Goal: Information Seeking & Learning: Check status

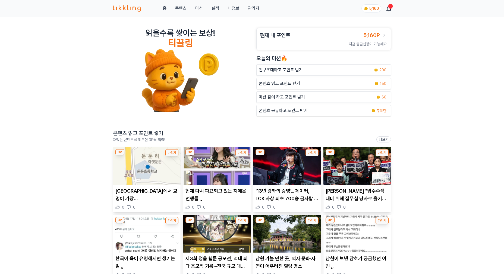
click at [256, 8] on link "관리자" at bounding box center [253, 8] width 11 height 7
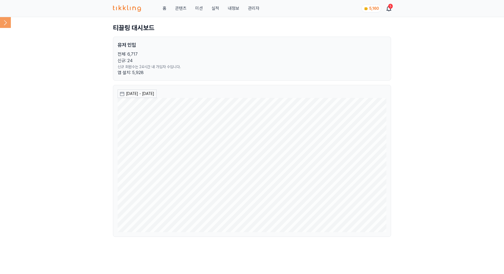
click at [8, 22] on icon at bounding box center [5, 22] width 11 height 11
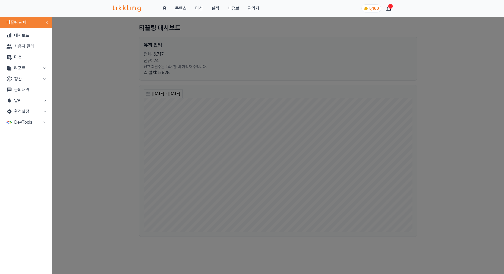
click at [38, 78] on button "정산" at bounding box center [26, 79] width 48 height 11
click at [29, 87] on link "출금신청" at bounding box center [26, 89] width 48 height 11
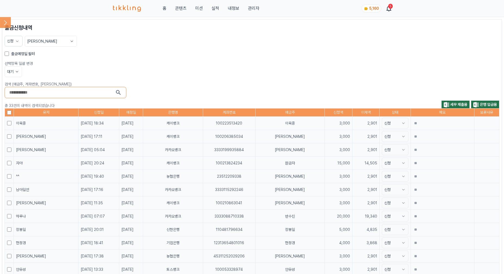
click at [205, 72] on div "대기" at bounding box center [252, 71] width 495 height 11
click at [202, 74] on div "대기" at bounding box center [252, 71] width 495 height 11
drag, startPoint x: 279, startPoint y: 86, endPoint x: 414, endPoint y: 92, distance: 134.8
click at [279, 86] on p "검색 (예금주, 계좌번호, [PERSON_NAME])" at bounding box center [252, 83] width 495 height 5
click at [6, 22] on icon at bounding box center [5, 22] width 3 height 5
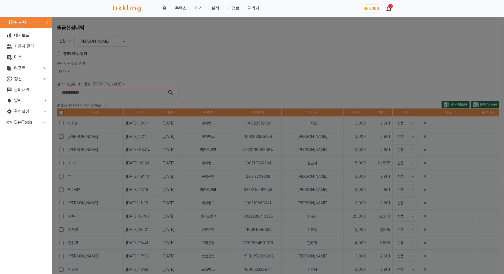
click at [25, 64] on button "리포트" at bounding box center [26, 68] width 48 height 11
click at [29, 76] on link "매출" at bounding box center [26, 79] width 48 height 11
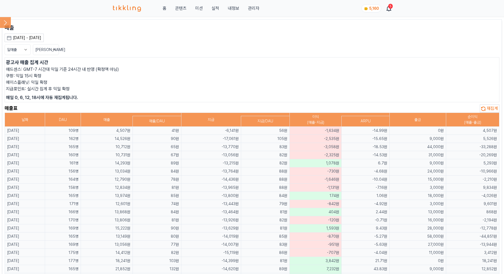
click at [454, 144] on td "-33,288원" at bounding box center [472, 147] width 53 height 8
click at [466, 143] on td "-33,288원" at bounding box center [472, 147] width 53 height 8
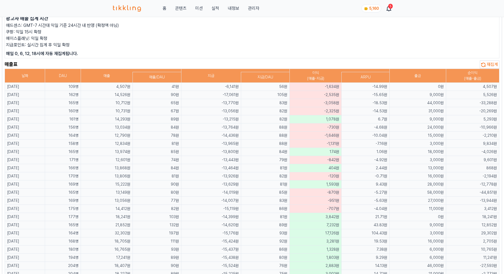
scroll to position [45, 0]
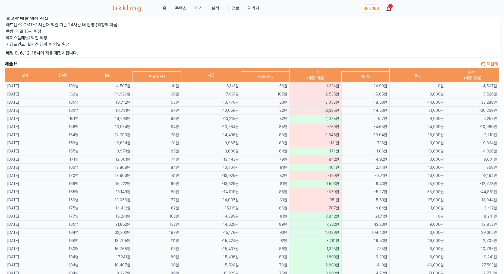
click at [411, 134] on td "15,000원" at bounding box center [418, 135] width 56 height 8
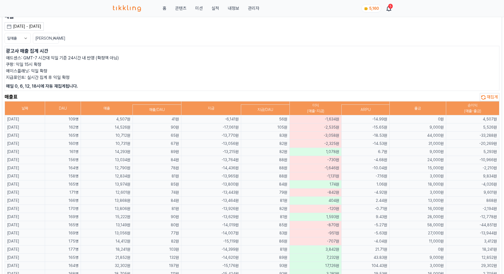
scroll to position [0, 0]
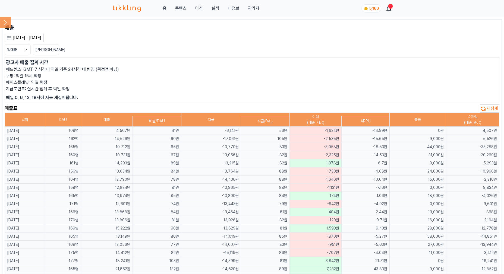
click at [6, 20] on icon at bounding box center [5, 22] width 11 height 11
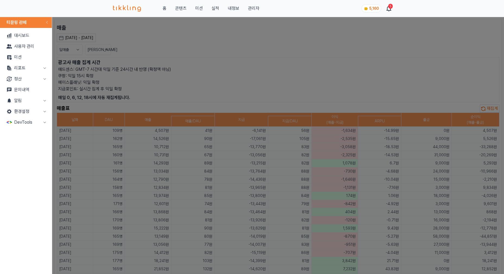
click at [143, 106] on button "close modal" at bounding box center [252, 137] width 504 height 274
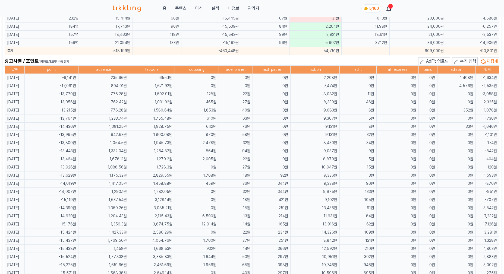
scroll to position [258, 0]
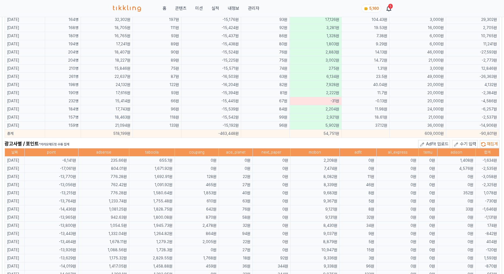
click at [449, 179] on td "0원" at bounding box center [456, 177] width 38 height 8
drag, startPoint x: 460, startPoint y: 169, endPoint x: 490, endPoint y: 168, distance: 29.6
click at [488, 168] on tr "[DATE] -17,061원 804.01원 1,671.92원 0원 0원 0원 7,474원 0원 0원 0원 4,576원 -2,535원" at bounding box center [252, 169] width 495 height 8
click at [465, 177] on td "0원" at bounding box center [456, 177] width 38 height 8
click at [144, 173] on td "1,692.91원" at bounding box center [152, 177] width 46 height 8
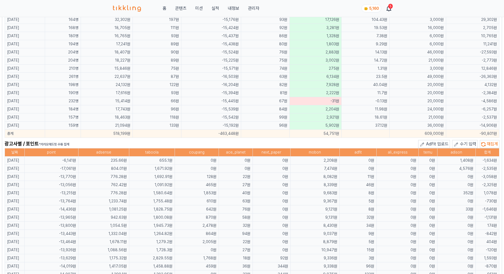
click at [287, 168] on td "0원" at bounding box center [272, 169] width 38 height 8
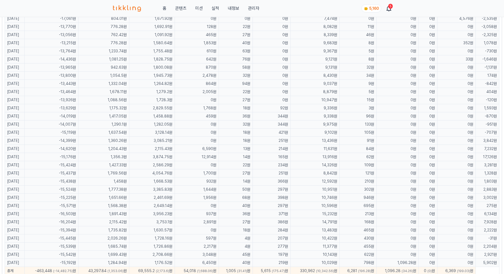
scroll to position [329, 0]
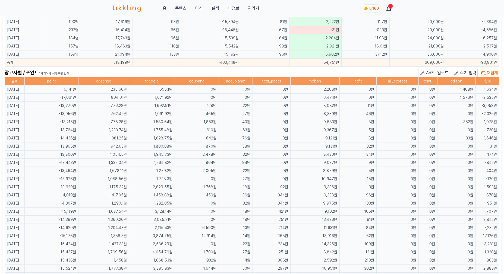
click at [315, 128] on td "9,367원" at bounding box center [314, 130] width 49 height 8
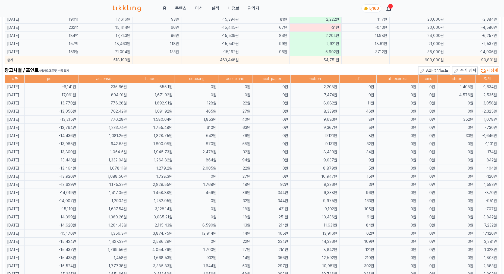
scroll to position [331, 0]
click at [332, 128] on td "9,367원" at bounding box center [314, 128] width 49 height 8
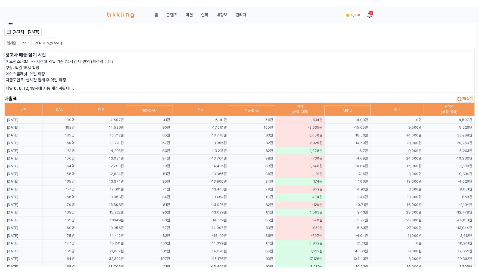
scroll to position [0, 0]
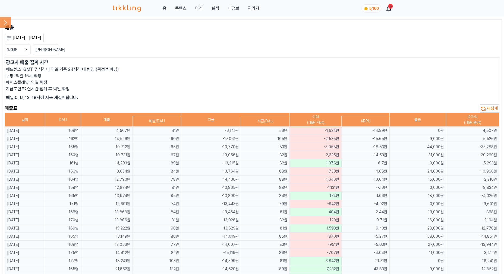
click at [9, 24] on icon at bounding box center [5, 22] width 11 height 11
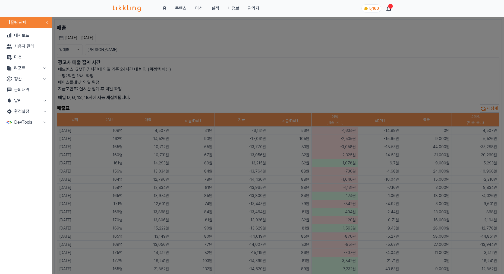
click at [33, 69] on button "리포트" at bounding box center [26, 68] width 48 height 11
click at [32, 86] on link "지출" at bounding box center [26, 89] width 48 height 11
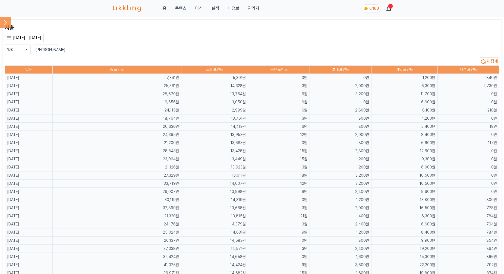
click at [171, 117] on td "18,764원" at bounding box center [116, 119] width 129 height 8
click at [172, 116] on td "18,764원" at bounding box center [116, 119] width 129 height 8
drag, startPoint x: 483, startPoint y: 87, endPoint x: 498, endPoint y: 86, distance: 15.0
click at [498, 86] on td "2,730원" at bounding box center [469, 86] width 62 height 8
drag, startPoint x: 471, startPoint y: 97, endPoint x: 460, endPoint y: 99, distance: 10.8
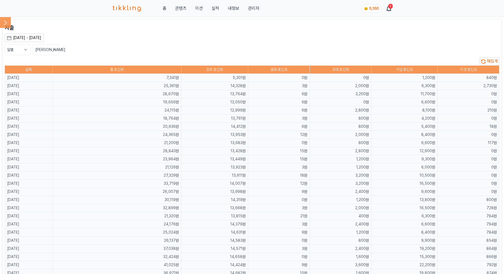
click at [469, 97] on td "0원" at bounding box center [469, 94] width 62 height 8
click at [248, 99] on td "13,050원" at bounding box center [214, 102] width 67 height 8
click at [4, 20] on icon at bounding box center [5, 22] width 11 height 11
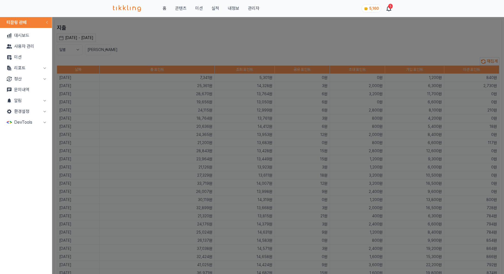
click at [163, 87] on button "close modal" at bounding box center [252, 137] width 504 height 274
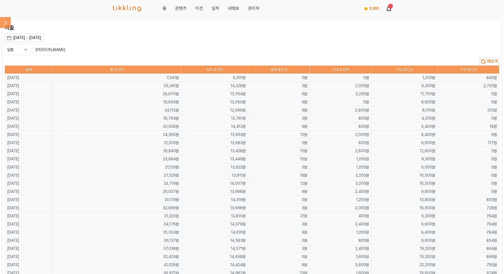
click at [143, 30] on p "지출" at bounding box center [252, 28] width 495 height 8
click at [6, 20] on icon at bounding box center [5, 22] width 11 height 11
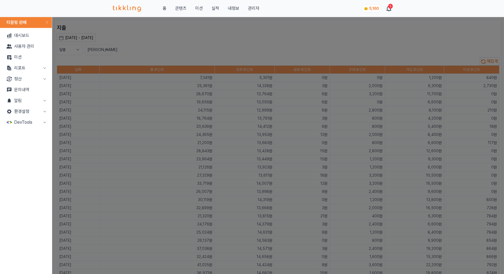
drag, startPoint x: 271, startPoint y: 63, endPoint x: 419, endPoint y: 78, distance: 148.8
click at [271, 63] on button "close modal" at bounding box center [252, 137] width 504 height 274
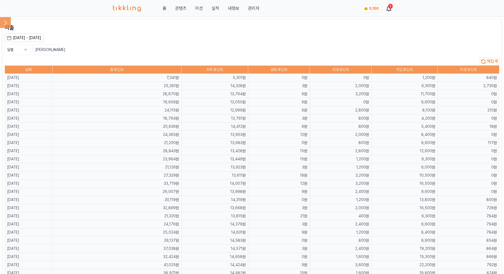
click at [8, 23] on icon at bounding box center [5, 22] width 11 height 11
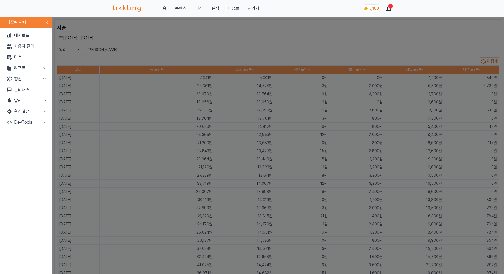
click at [41, 68] on button "리포트" at bounding box center [26, 68] width 48 height 11
click at [35, 79] on link "매출" at bounding box center [26, 79] width 48 height 11
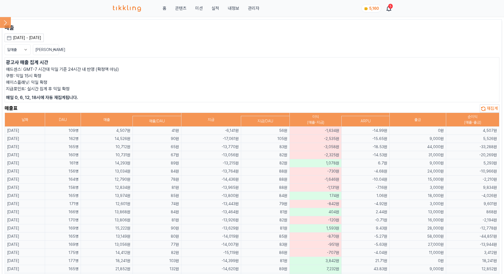
click at [487, 109] on span "재집계" at bounding box center [492, 108] width 11 height 5
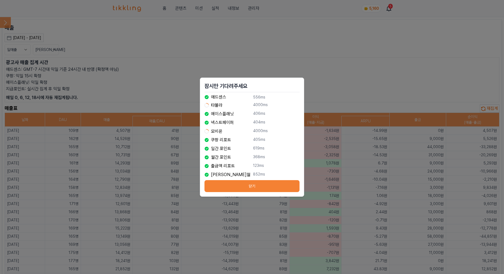
click at [271, 122] on p "404ms" at bounding box center [276, 122] width 46 height 7
click at [244, 155] on div "월간 포인트" at bounding box center [228, 157] width 46 height 7
drag, startPoint x: 273, startPoint y: 187, endPoint x: 279, endPoint y: 190, distance: 6.5
click at [273, 187] on button "닫기" at bounding box center [252, 186] width 95 height 12
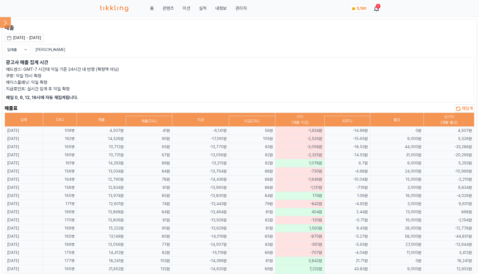
click at [416, 149] on td "44,000원" at bounding box center [397, 147] width 54 height 8
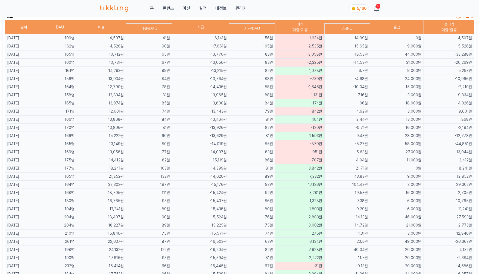
scroll to position [39, 0]
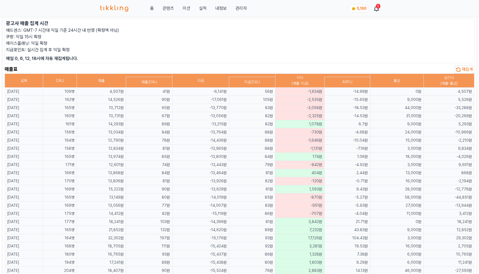
click at [353, 106] on td "-18.53원" at bounding box center [347, 108] width 46 height 8
drag, startPoint x: 329, startPoint y: 109, endPoint x: 101, endPoint y: 108, distance: 227.6
click at [101, 108] on tr "[DATE] 165명 10,712원 65원 -13,770원 83원 -3,058원 -18.53원 44,000원 -33,288원" at bounding box center [239, 108] width 469 height 8
click at [126, 108] on td "10,712원" at bounding box center [101, 108] width 49 height 8
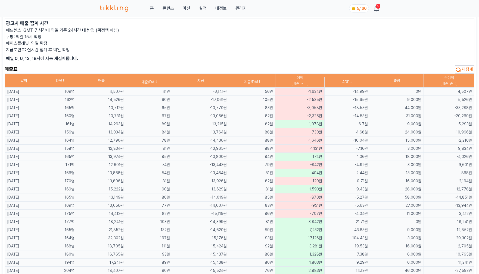
scroll to position [0, 0]
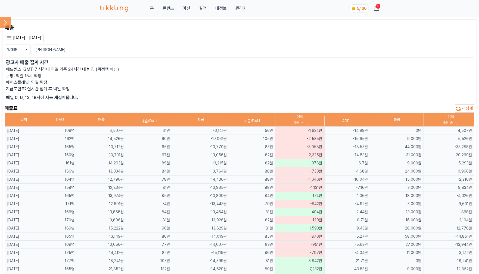
click at [4, 21] on icon at bounding box center [5, 22] width 11 height 11
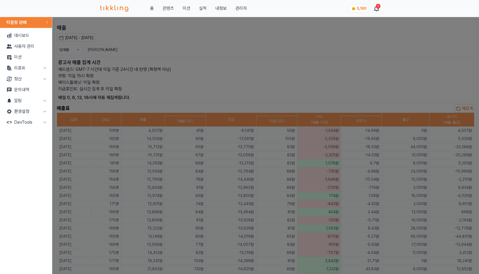
click at [33, 74] on button "정산" at bounding box center [26, 79] width 48 height 11
click at [29, 87] on link "출금신청" at bounding box center [26, 89] width 48 height 11
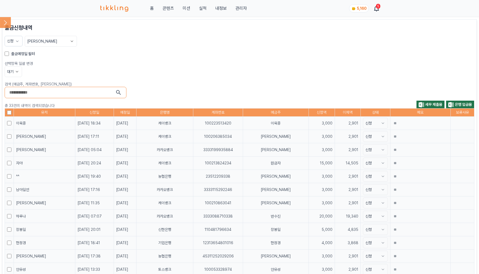
click at [198, 73] on div "대기" at bounding box center [239, 71] width 469 height 11
click at [8, 22] on icon at bounding box center [5, 22] width 11 height 11
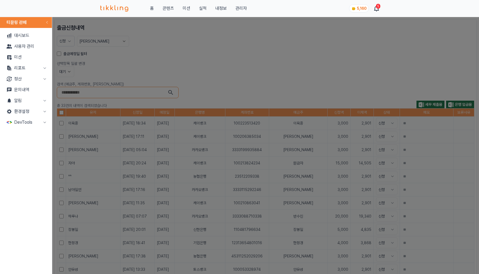
click at [40, 65] on button "리포트" at bounding box center [26, 68] width 48 height 11
click at [32, 79] on link "매출" at bounding box center [26, 79] width 48 height 11
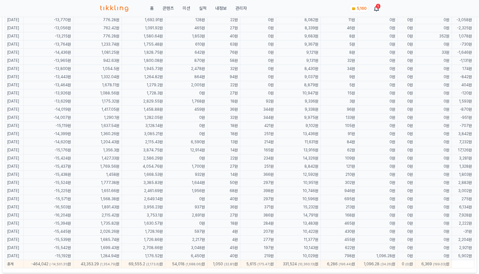
click at [388, 99] on td "0원" at bounding box center [377, 101] width 40 height 8
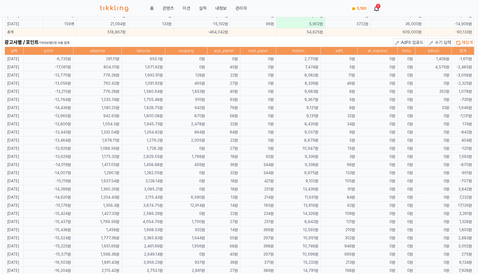
scroll to position [358, 0]
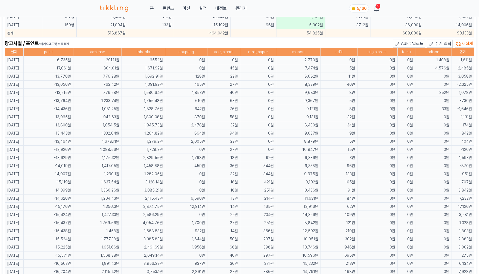
drag, startPoint x: 390, startPoint y: 97, endPoint x: 395, endPoint y: 95, distance: 6.2
click at [390, 97] on td "0원" at bounding box center [377, 101] width 40 height 8
drag, startPoint x: 434, startPoint y: 60, endPoint x: 459, endPoint y: 58, distance: 25.0
click at [459, 58] on tr "[DATE] -6,735원 291.11원 655.1원 0원 0원 0원 2,770원 0원 0원 0원 1,408원 -1,611원" at bounding box center [239, 60] width 469 height 8
drag, startPoint x: 444, startPoint y: 78, endPoint x: 443, endPoint y: 70, distance: 8.5
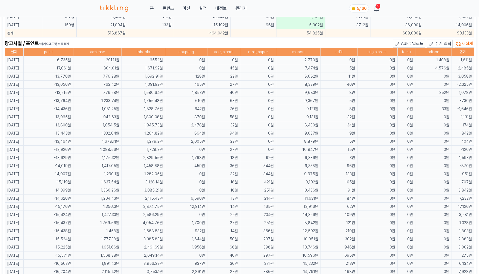
click at [444, 78] on td "0원" at bounding box center [433, 77] width 36 height 8
drag, startPoint x: 443, startPoint y: 67, endPoint x: 438, endPoint y: 68, distance: 5.2
click at [438, 68] on td "4,576원" at bounding box center [433, 68] width 36 height 8
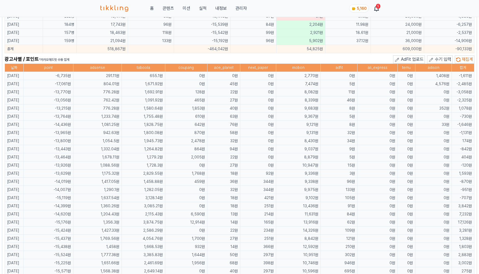
copy td "4,576원"
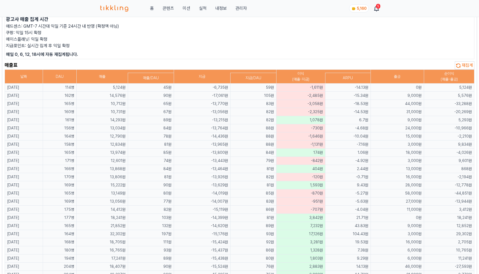
scroll to position [0, 0]
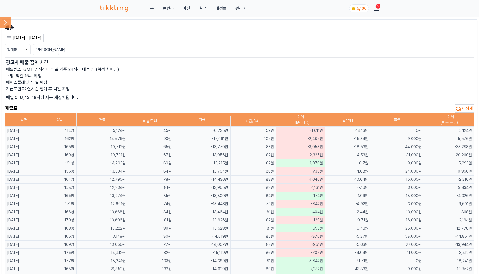
click at [6, 20] on icon at bounding box center [5, 22] width 11 height 11
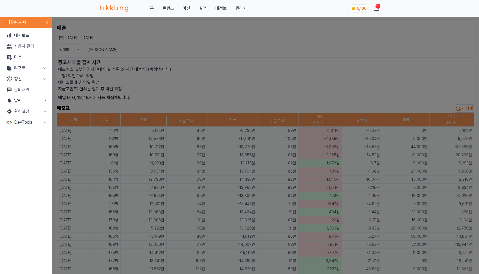
click at [37, 77] on button "정산" at bounding box center [26, 79] width 48 height 11
click at [32, 71] on button "리포트" at bounding box center [26, 68] width 48 height 11
click at [32, 89] on link "지출" at bounding box center [26, 89] width 48 height 11
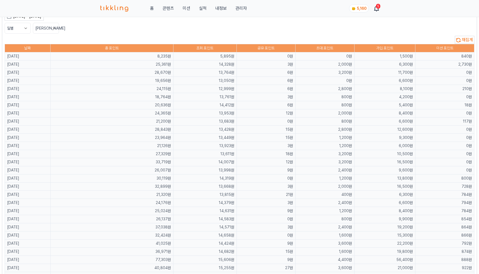
scroll to position [5, 0]
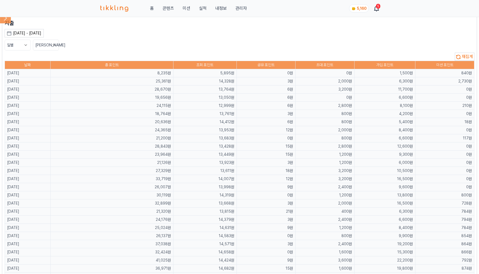
drag, startPoint x: 468, startPoint y: 80, endPoint x: 426, endPoint y: 77, distance: 42.5
click at [427, 79] on td "2,730원" at bounding box center [444, 81] width 59 height 8
copy td "2,730"
click at [404, 103] on td "8,100원" at bounding box center [384, 106] width 61 height 8
click at [425, 15] on header "홈 콘텐츠 미션 실적 내정보 관리자 5,160 5" at bounding box center [239, 8] width 479 height 17
